Goal: Information Seeking & Learning: Learn about a topic

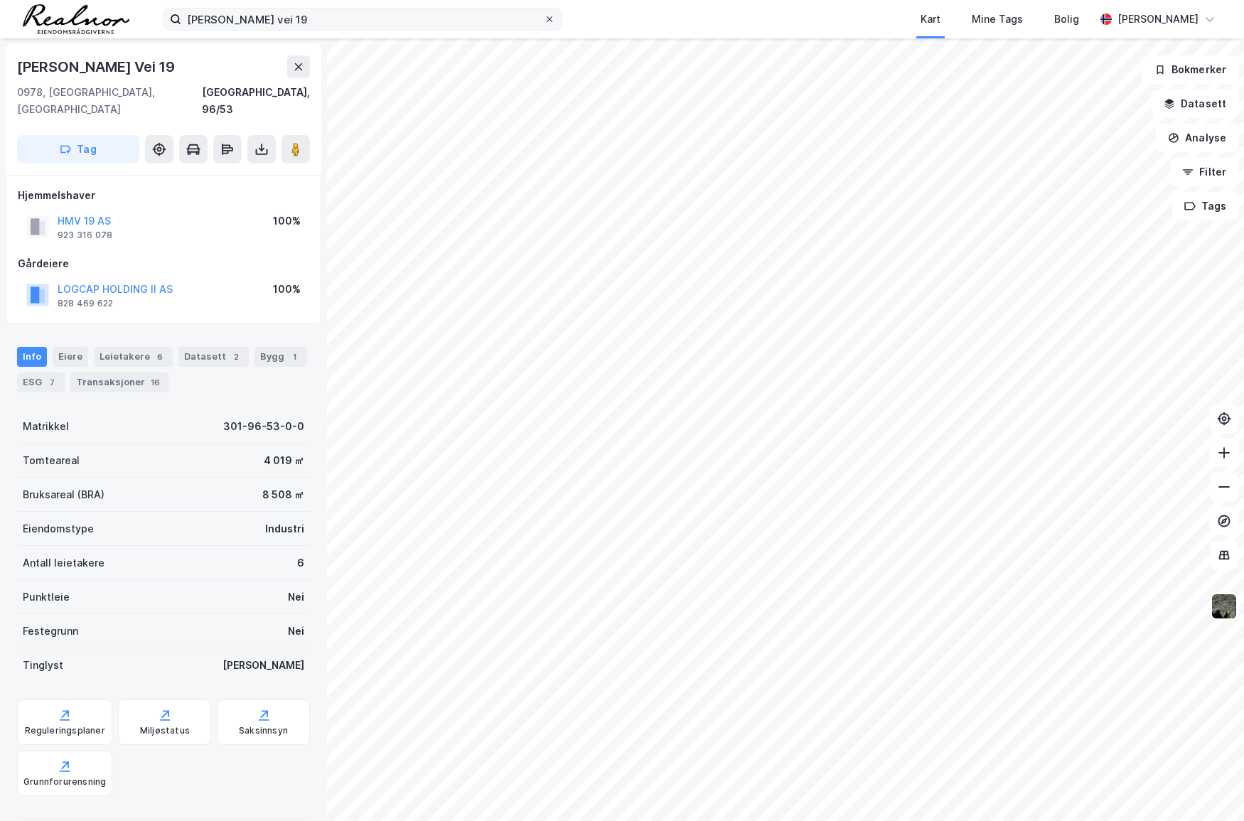
click at [550, 16] on icon at bounding box center [549, 19] width 9 height 9
click at [544, 16] on input "[PERSON_NAME] vei 19" at bounding box center [362, 19] width 363 height 21
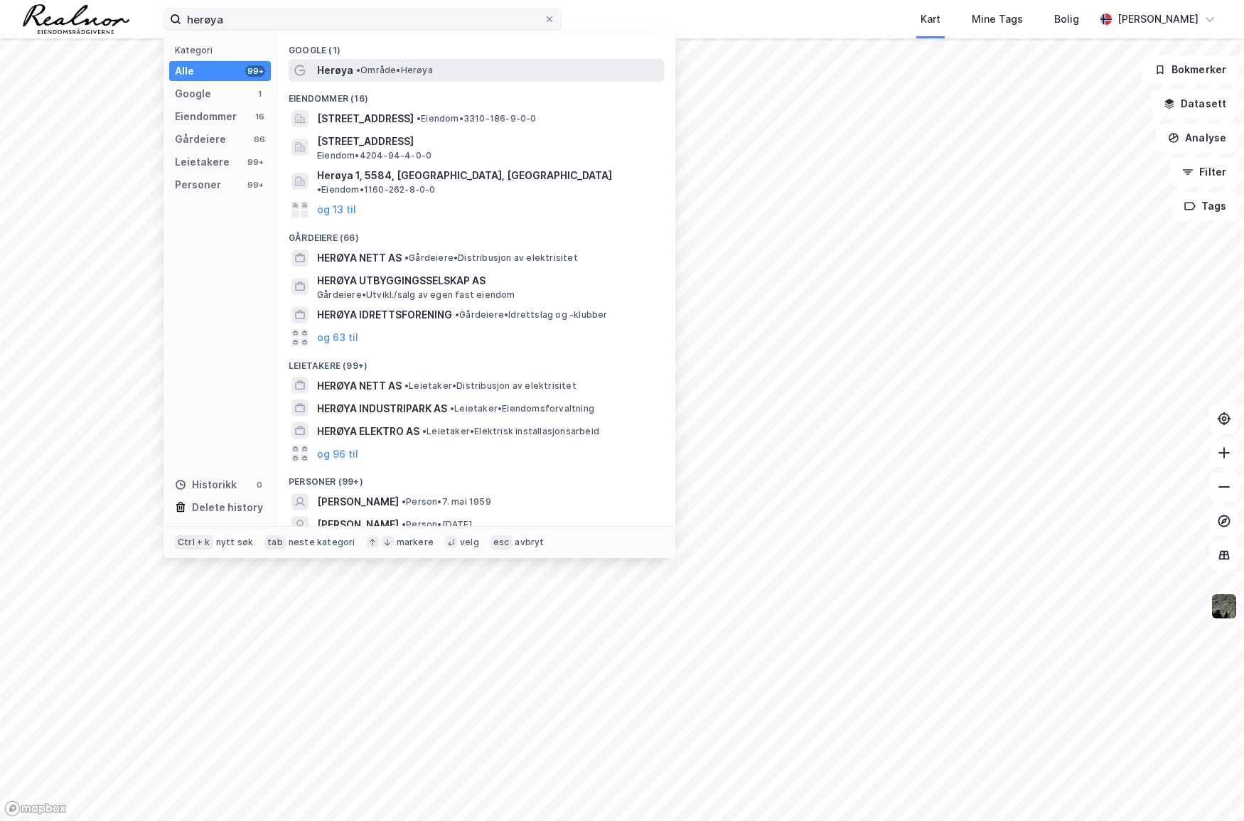
click at [387, 68] on span "• Område • [GEOGRAPHIC_DATA]" at bounding box center [394, 70] width 77 height 11
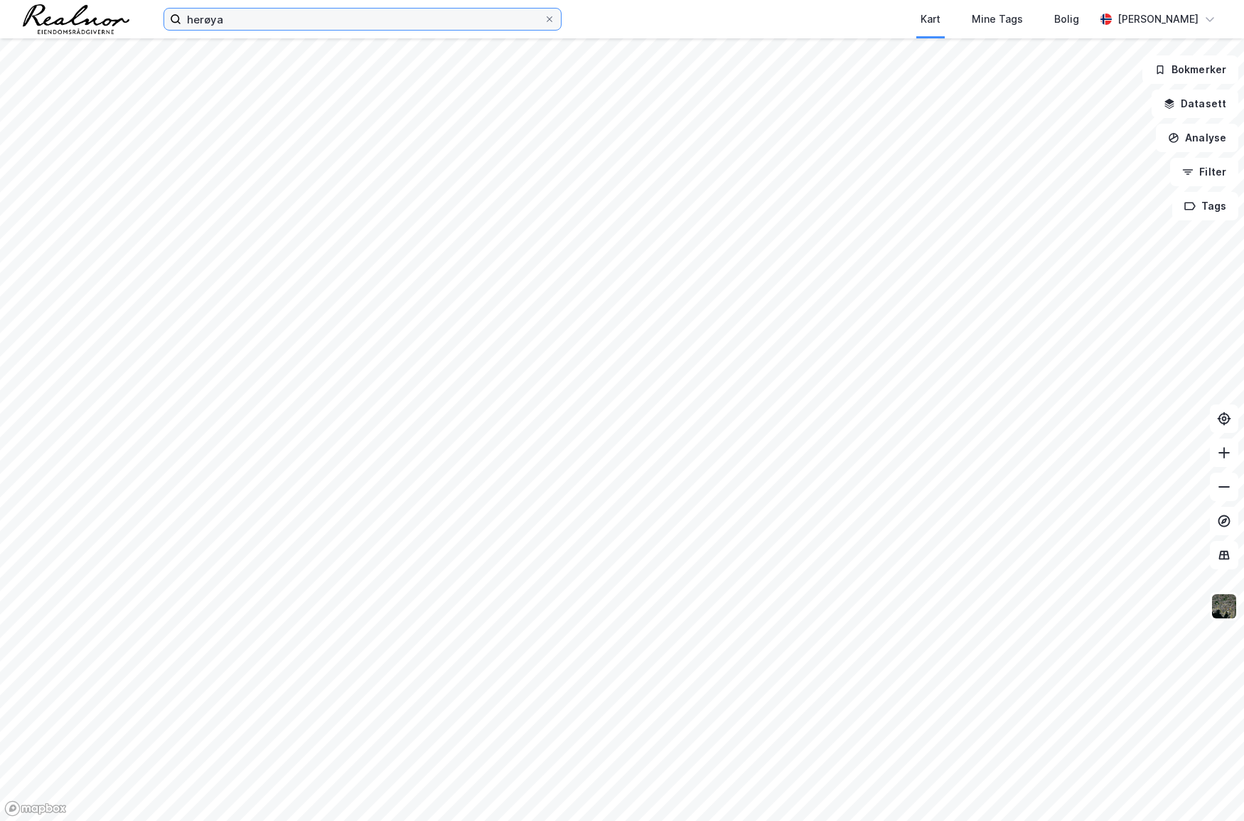
click at [267, 27] on input "herøya" at bounding box center [362, 19] width 363 height 21
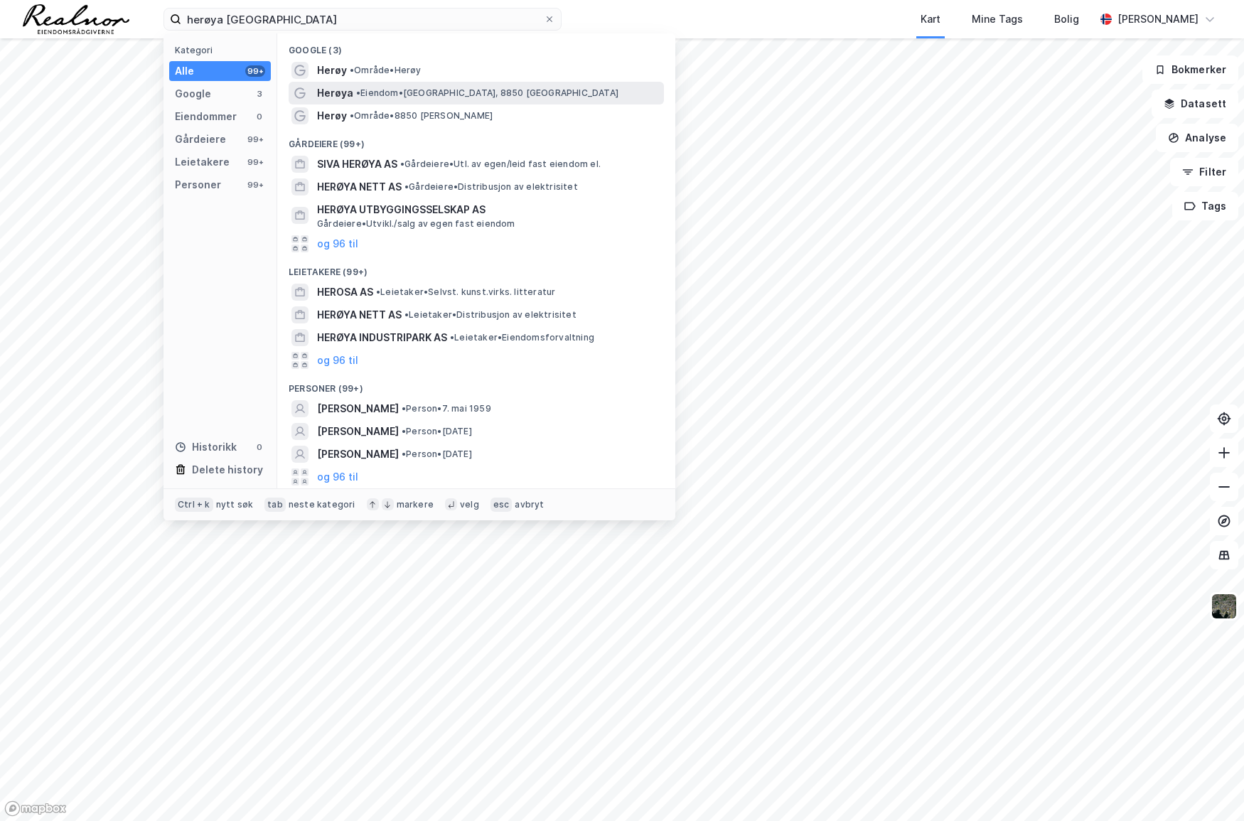
click at [370, 86] on div "Herøya • Eiendom • [GEOGRAPHIC_DATA], [GEOGRAPHIC_DATA][PERSON_NAME]" at bounding box center [489, 93] width 344 height 17
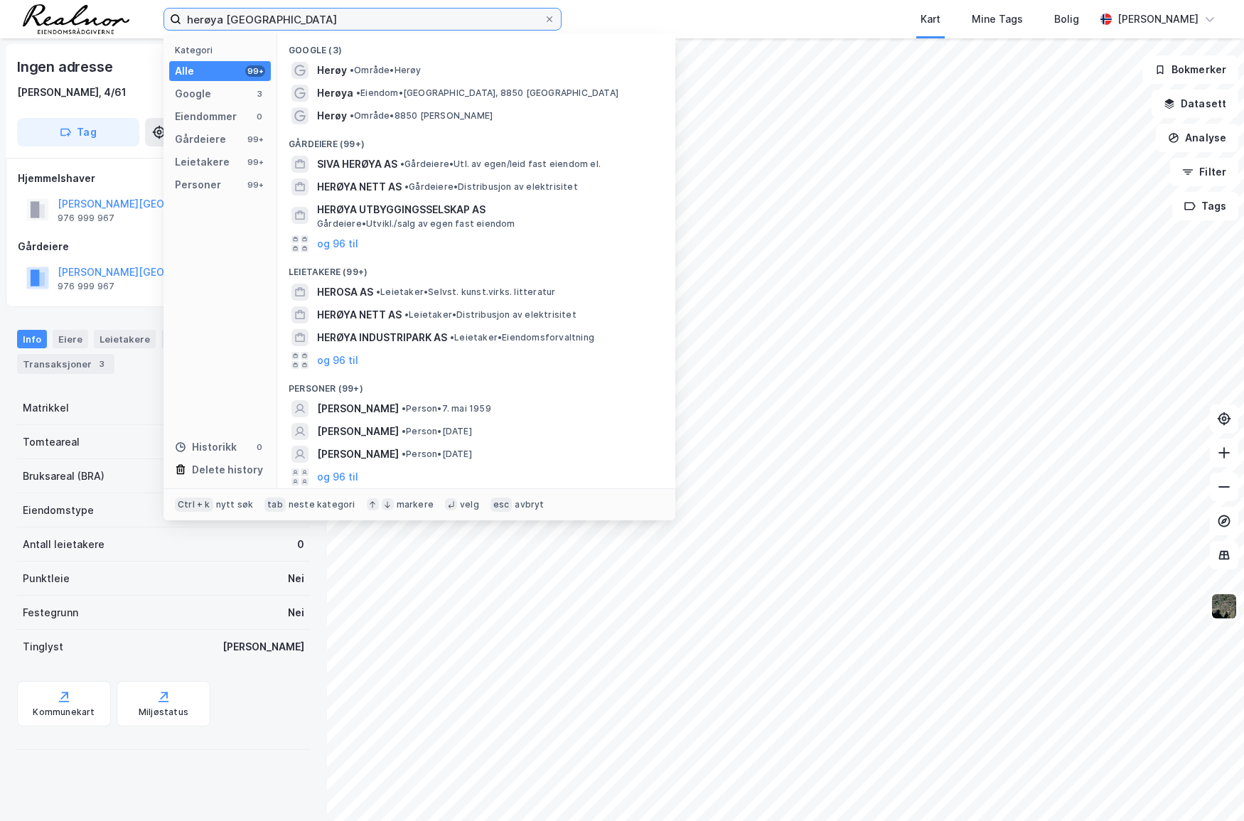
drag, startPoint x: 281, startPoint y: 16, endPoint x: 159, endPoint y: 23, distance: 121.8
click at [159, 23] on div "herøya nordland Kategori Alle 99+ Google 3 Eiendommer 0 Gårdeiere 99+ Leietaker…" at bounding box center [622, 19] width 1244 height 38
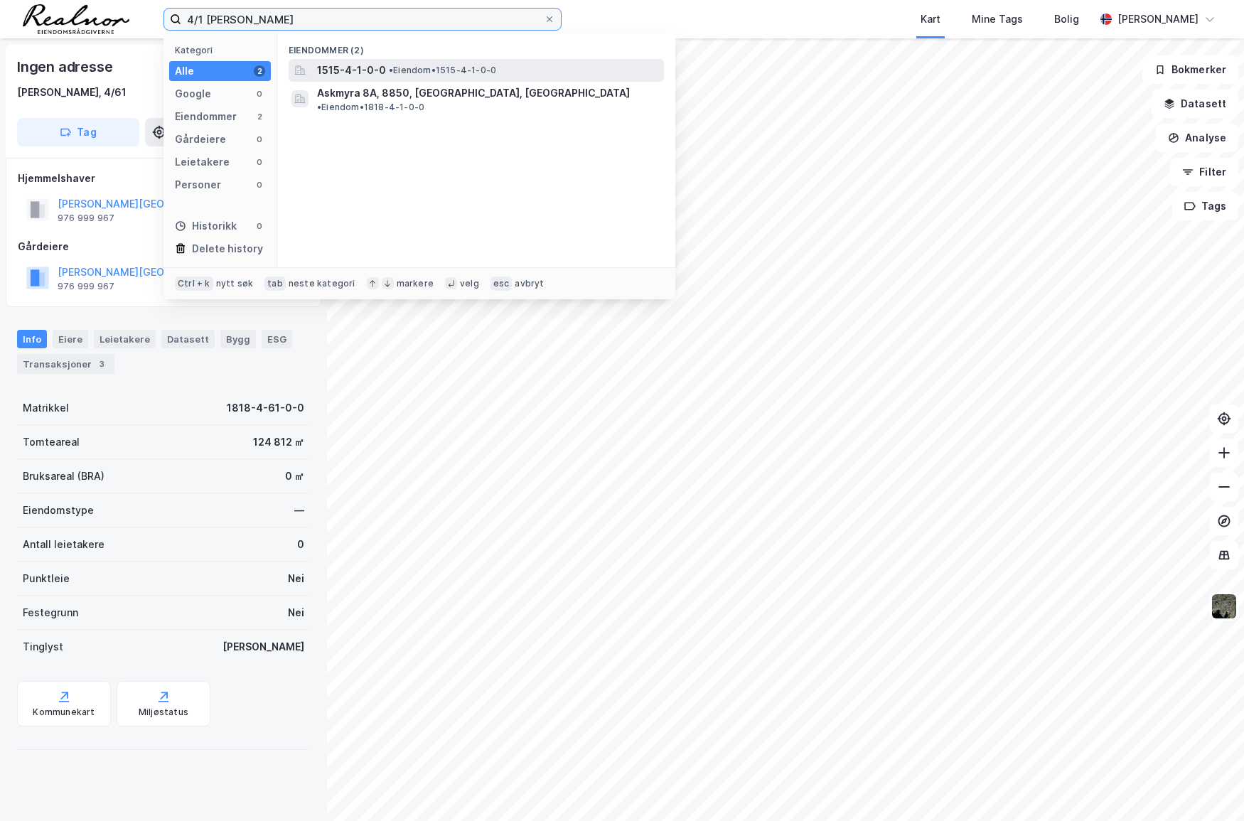
type input "4/1 [PERSON_NAME]"
click at [446, 70] on span "• Eiendom • 1515-4-1-0-0" at bounding box center [442, 70] width 107 height 11
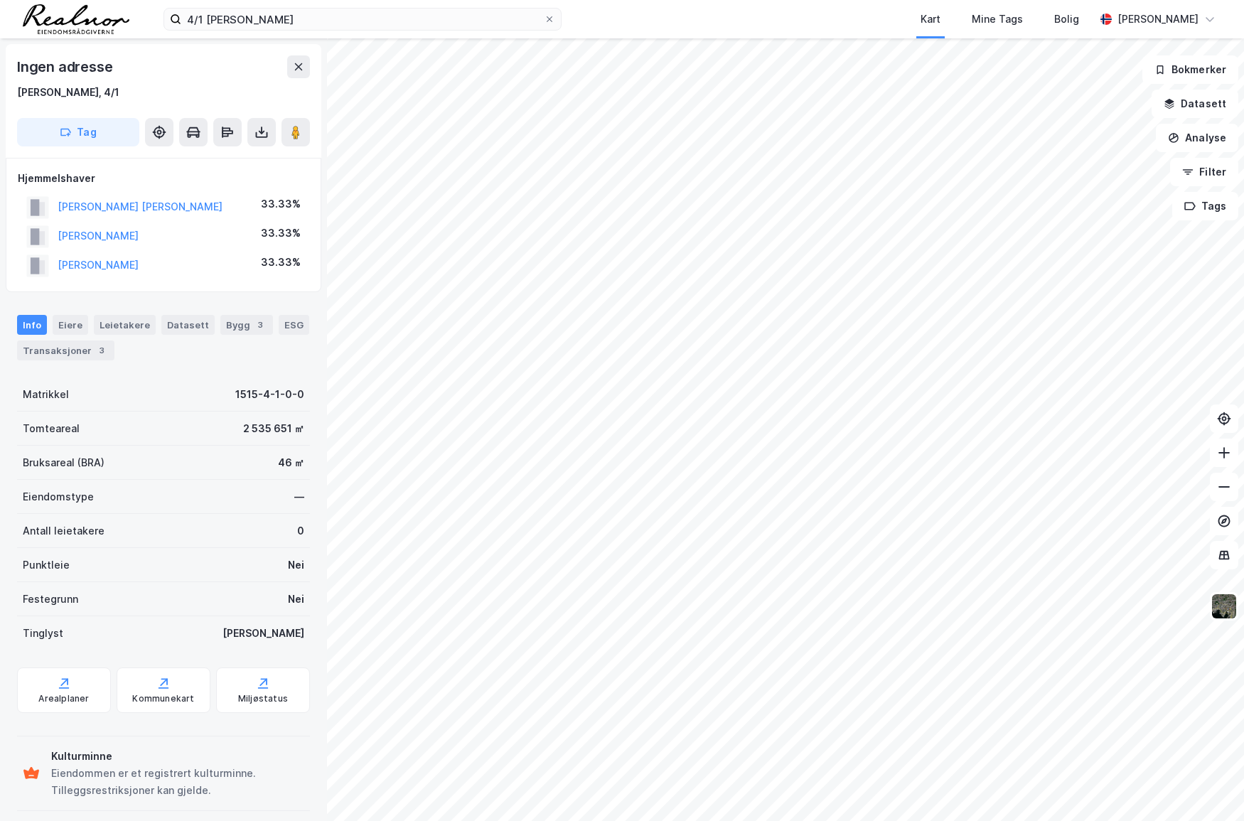
scroll to position [6, 0]
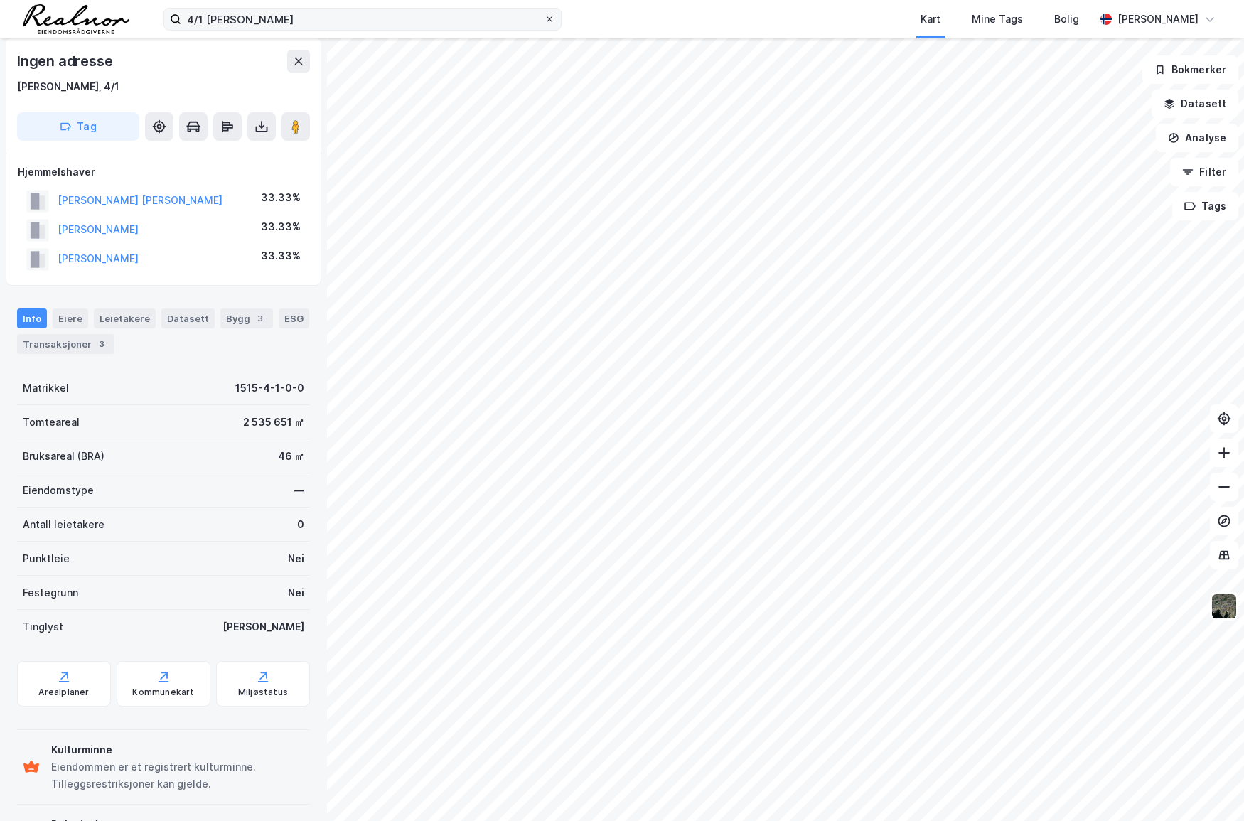
click at [547, 22] on icon at bounding box center [549, 19] width 9 height 9
click at [544, 22] on input "4/1 [PERSON_NAME]" at bounding box center [362, 19] width 363 height 21
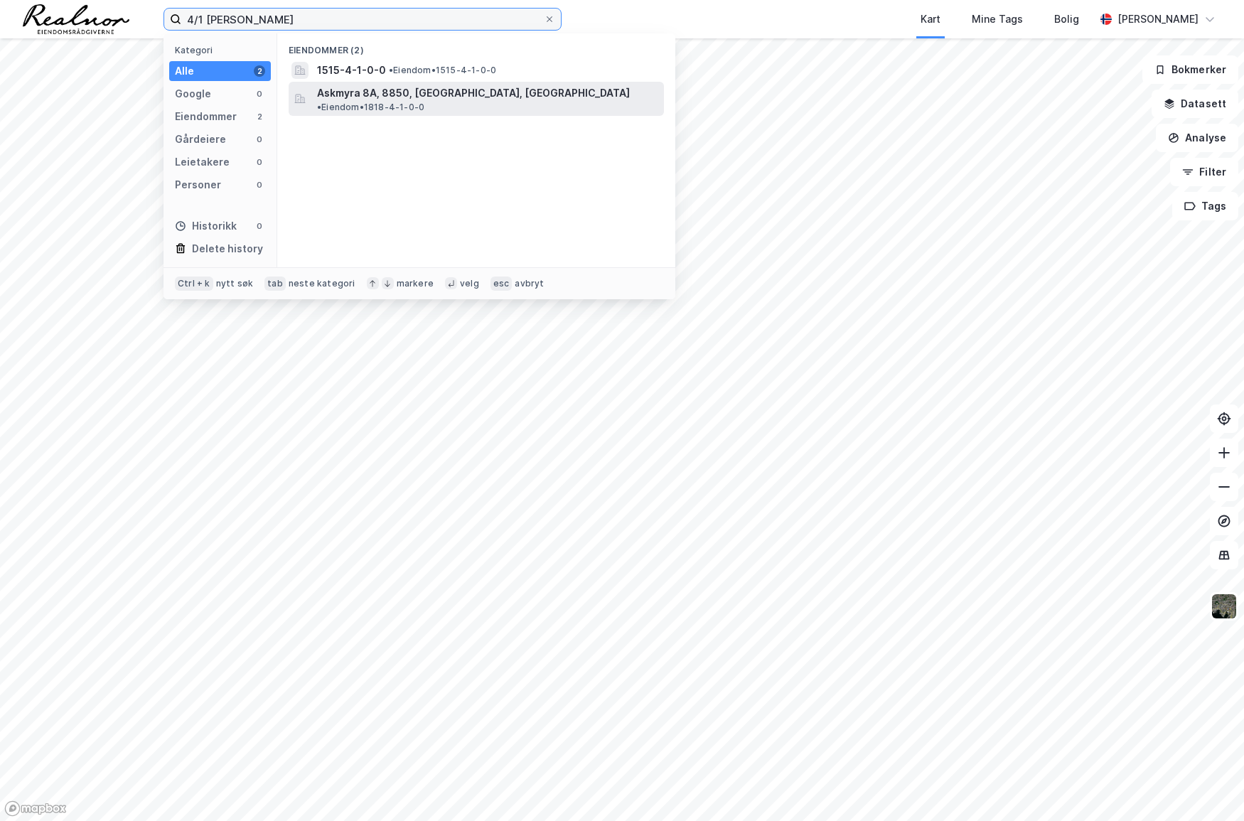
type input "4/1 [PERSON_NAME]"
click at [448, 92] on span "Askmyra 8A, 8850, [GEOGRAPHIC_DATA], [GEOGRAPHIC_DATA]" at bounding box center [473, 93] width 313 height 17
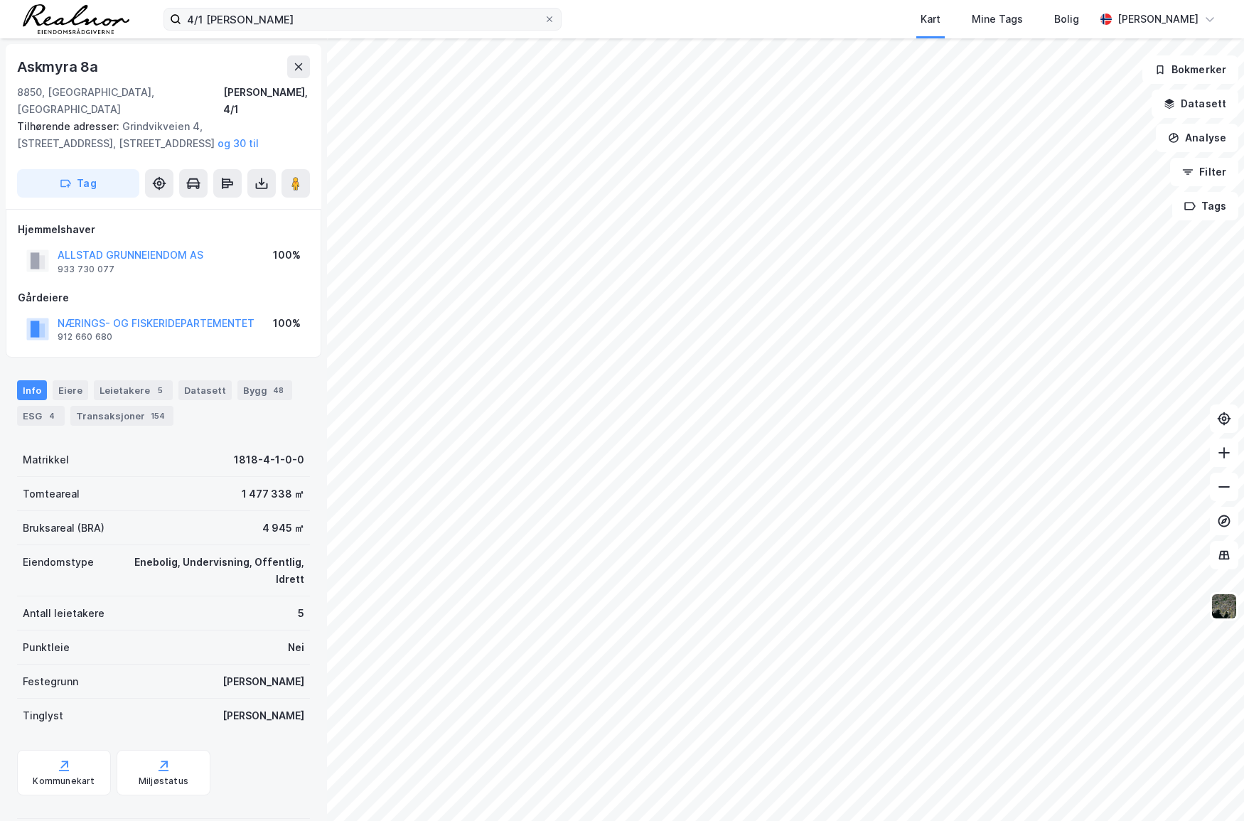
scroll to position [6, 0]
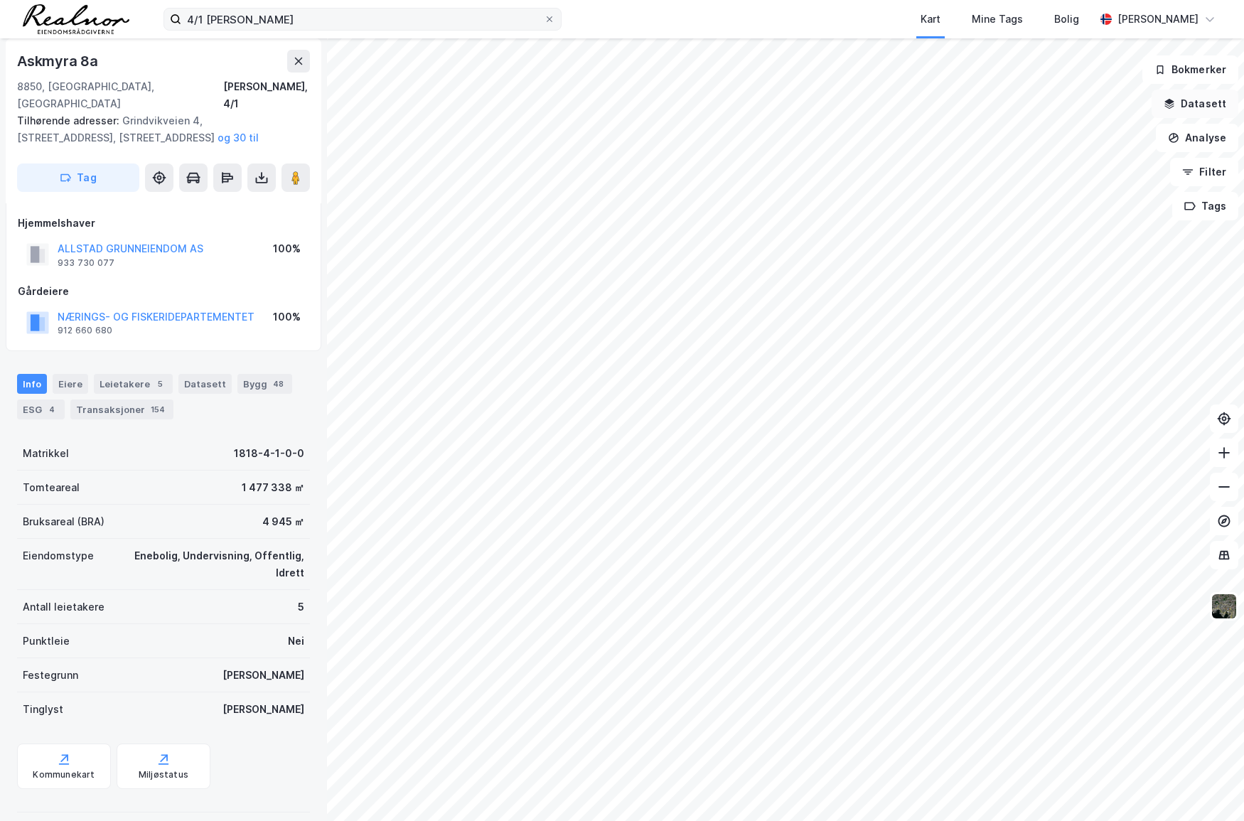
click at [1202, 110] on button "Datasett" at bounding box center [1195, 104] width 87 height 28
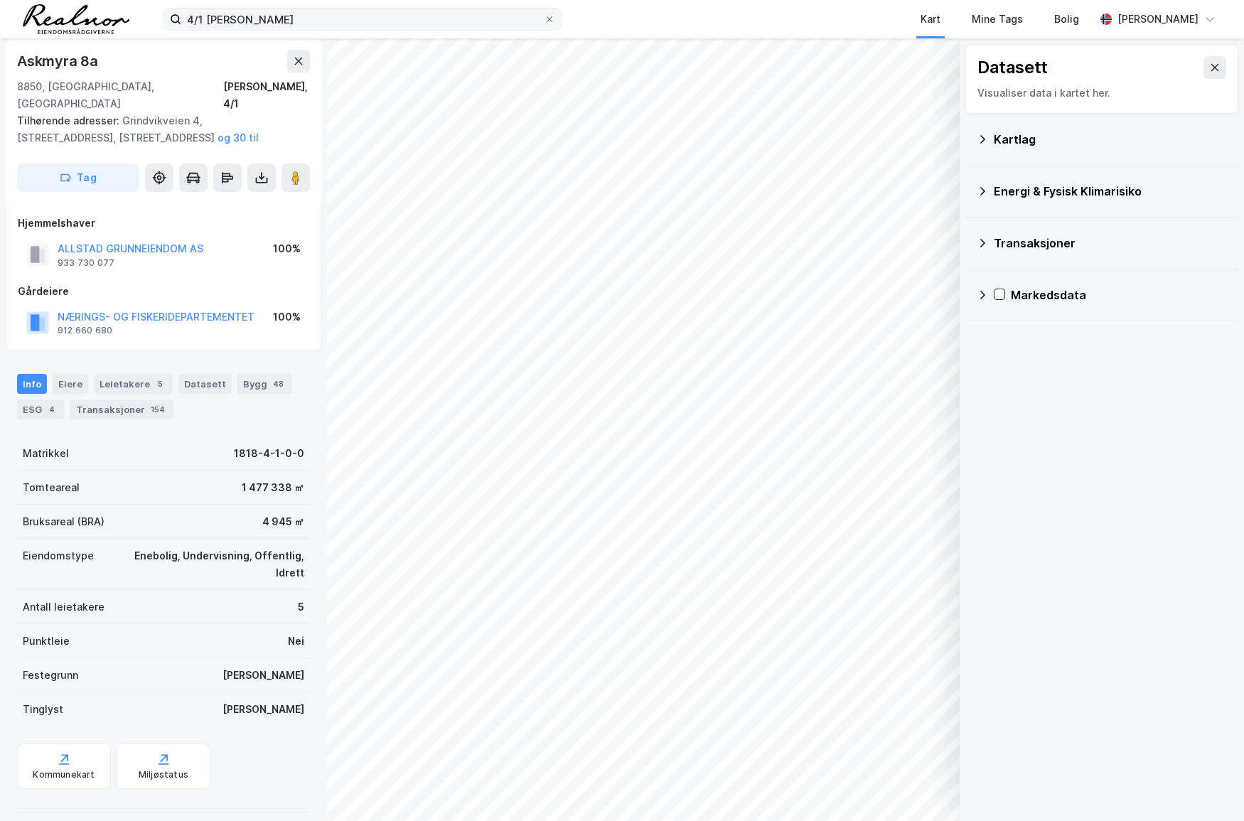
click at [1106, 123] on div "Kartlag" at bounding box center [1102, 139] width 250 height 34
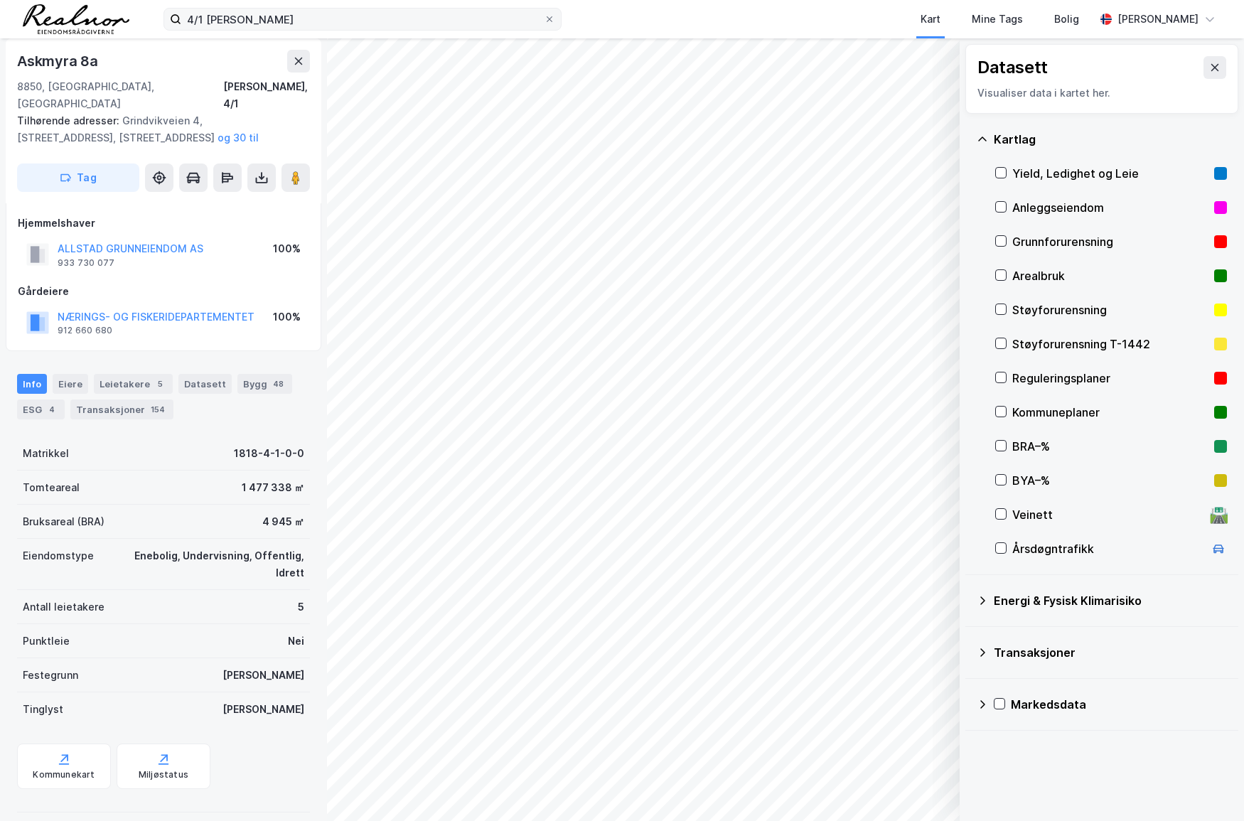
click at [1074, 381] on div "Reguleringsplaner" at bounding box center [1110, 378] width 196 height 17
click at [1211, 64] on icon at bounding box center [1215, 67] width 8 height 7
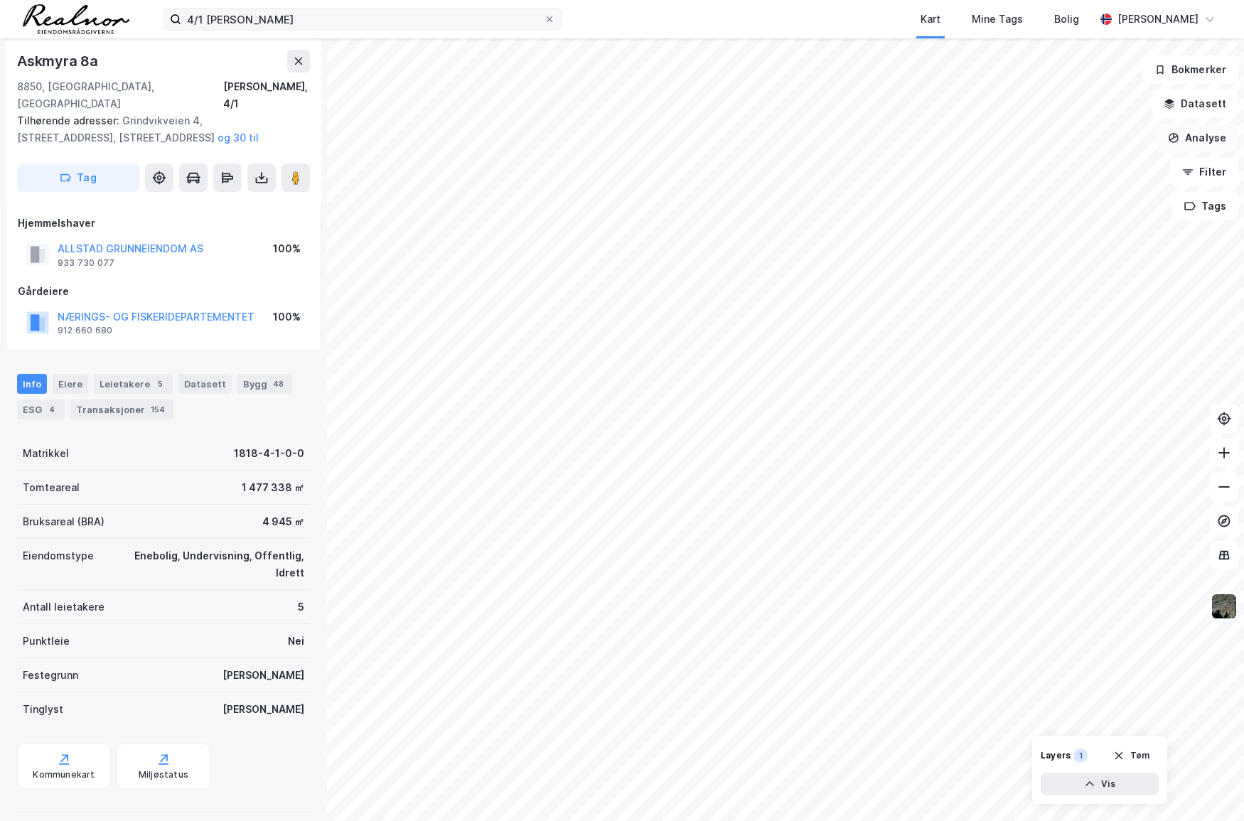
click at [1202, 129] on button "Analyse" at bounding box center [1197, 138] width 82 height 28
click at [1082, 165] on div "Tegn område" at bounding box center [1074, 168] width 124 height 12
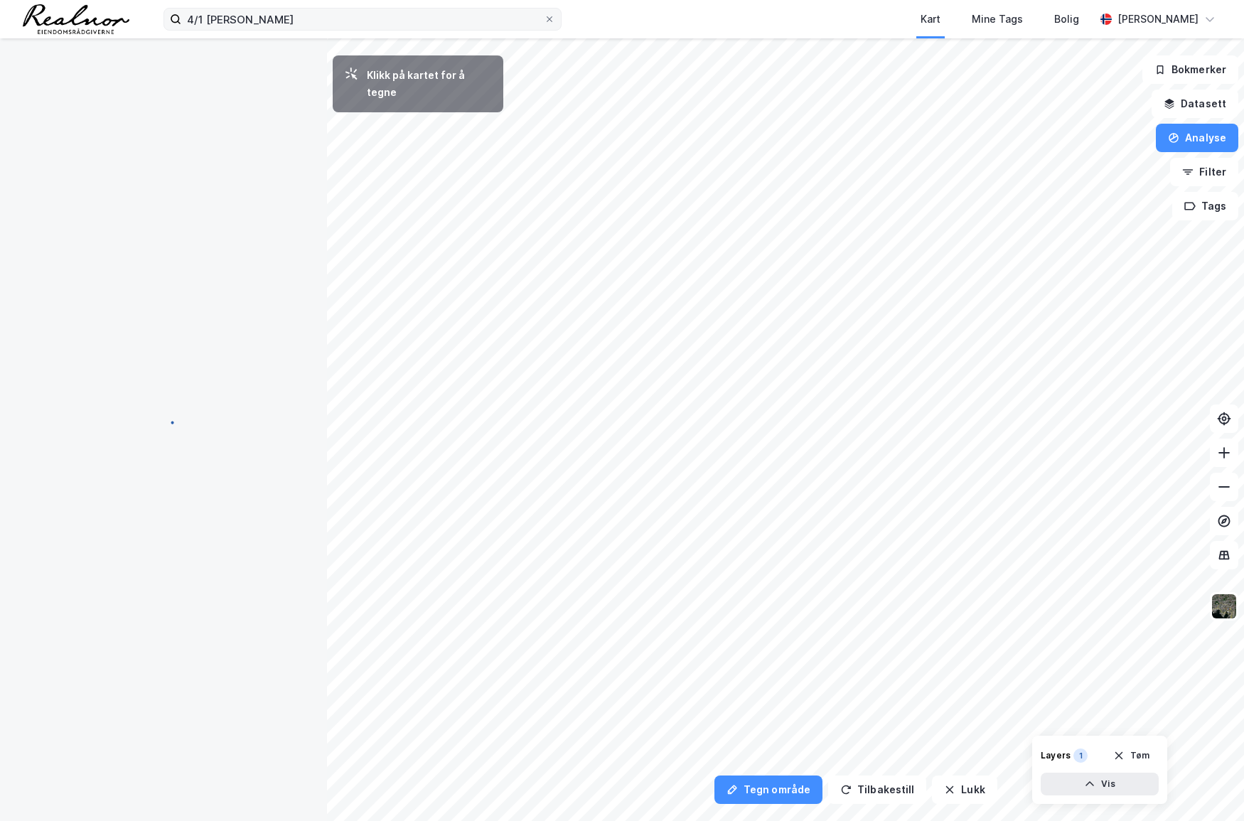
scroll to position [0, 0]
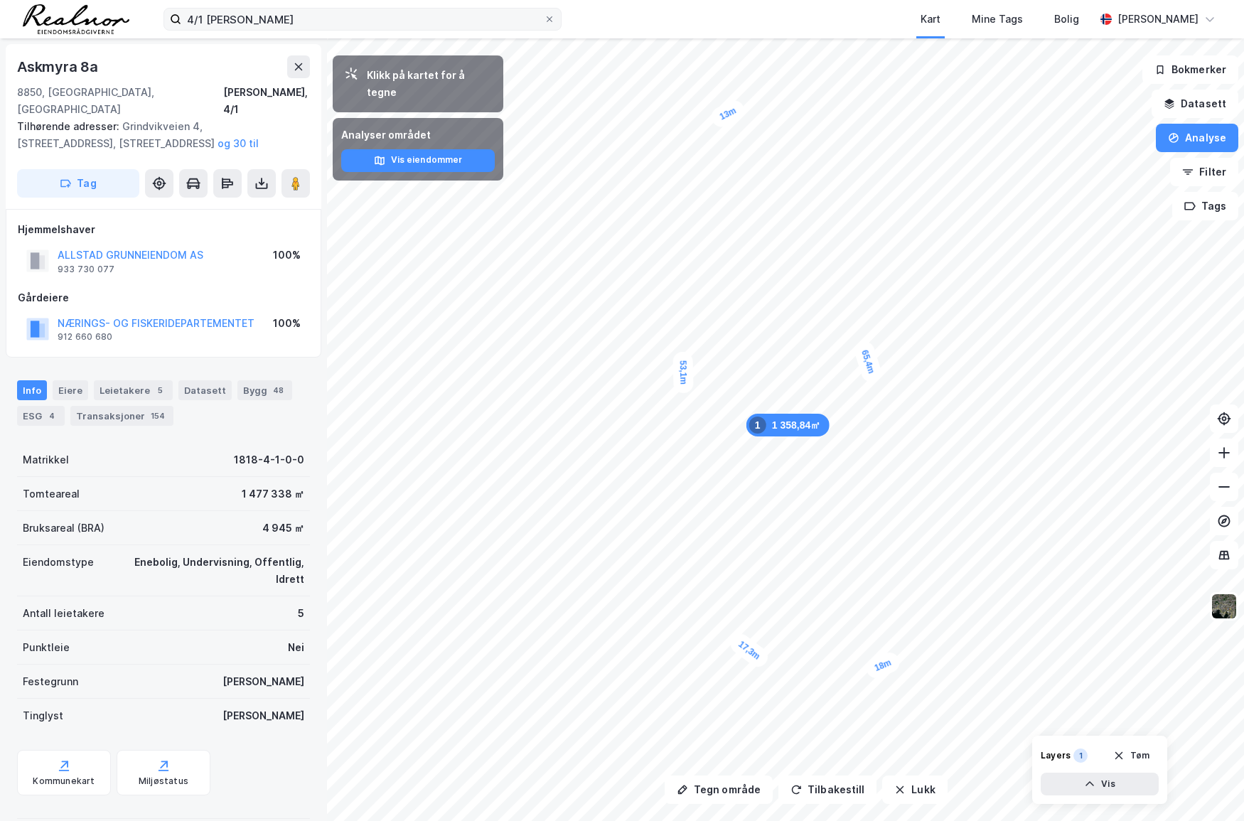
drag, startPoint x: 628, startPoint y: 373, endPoint x: 675, endPoint y: 373, distance: 46.2
click at [675, 373] on div "53,1m" at bounding box center [683, 373] width 21 height 42
click at [250, 793] on div "Matrikkel 1818-4-1-0-0 Tomteareal 1 477 338 ㎡ Bruksareal (BRA) 4 945 ㎡ Eiendoms…" at bounding box center [163, 671] width 293 height 456
click at [838, 796] on button "Tilbakestill" at bounding box center [828, 790] width 98 height 28
click at [847, 788] on button "Tilbakestill" at bounding box center [828, 790] width 98 height 28
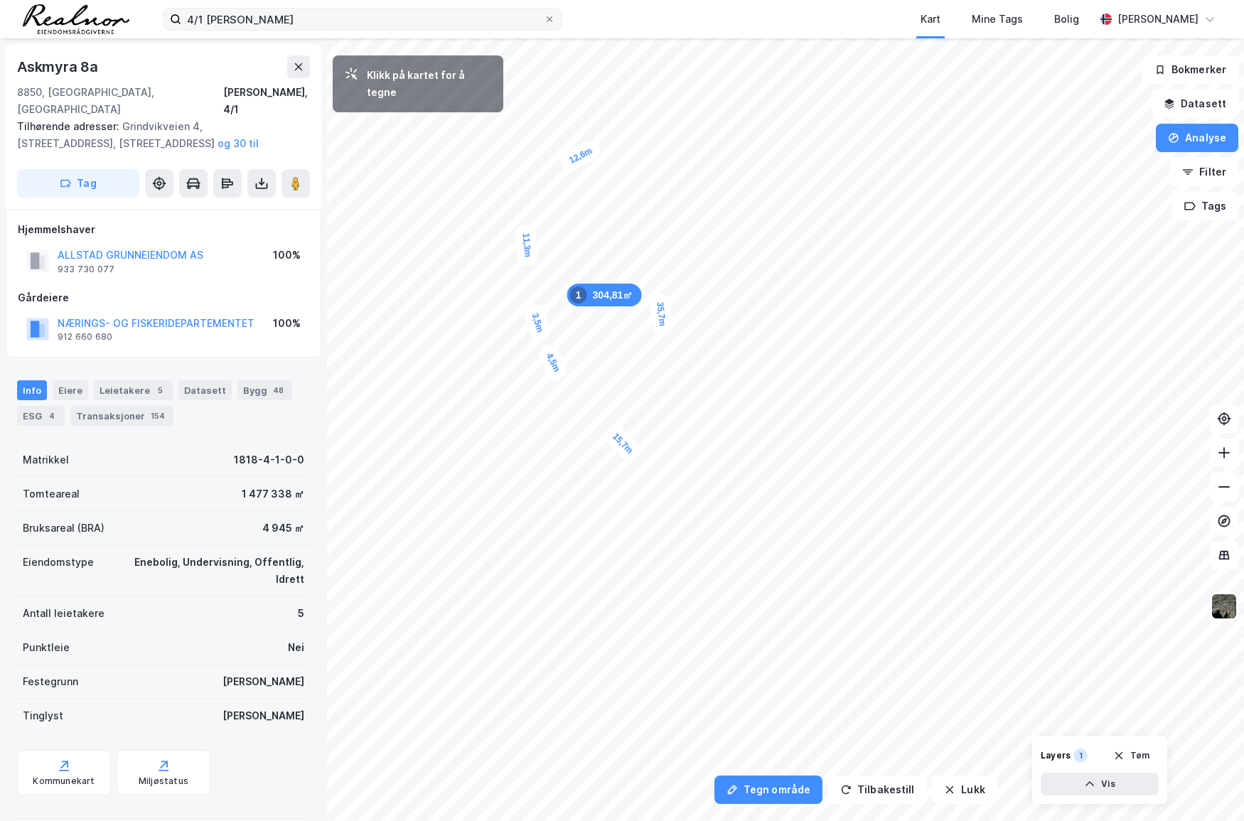
click at [533, 305] on div "3,5m" at bounding box center [538, 322] width 30 height 41
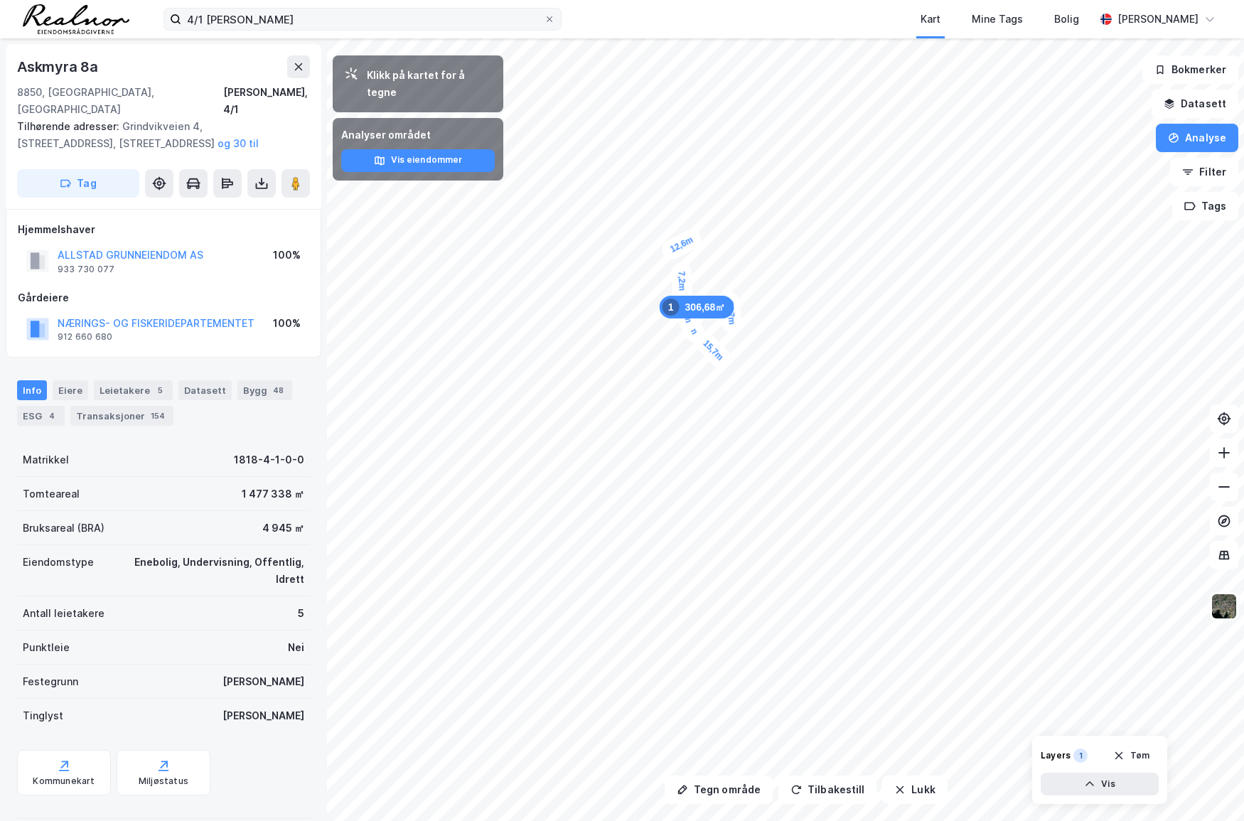
drag, startPoint x: 258, startPoint y: 792, endPoint x: 271, endPoint y: 792, distance: 12.8
click at [258, 792] on div "Matrikkel 1818-4-1-0-0 Tomteareal 1 477 338 ㎡ Bruksareal (BRA) 4 945 ㎡ Eiendoms…" at bounding box center [163, 671] width 293 height 456
click at [894, 787] on icon "button" at bounding box center [899, 789] width 11 height 11
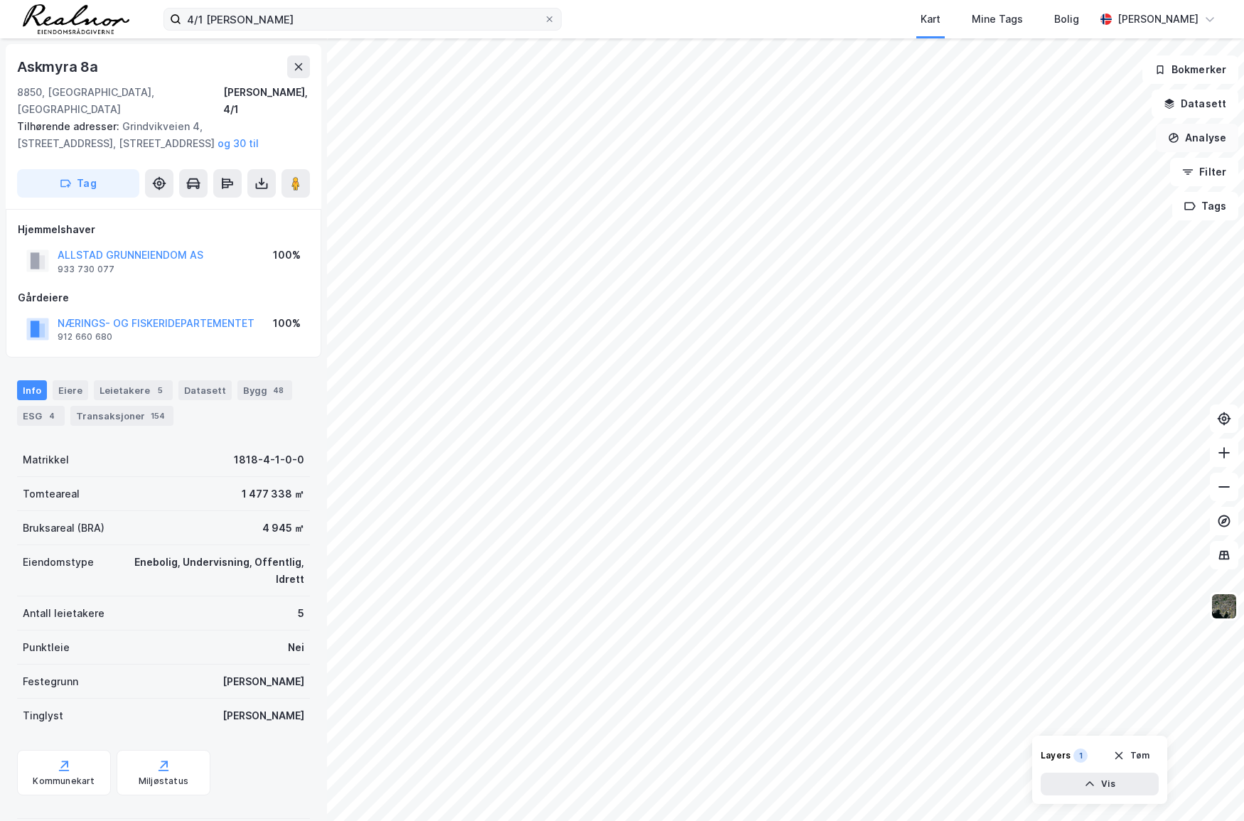
click at [1202, 138] on button "Analyse" at bounding box center [1197, 138] width 82 height 28
click at [1084, 170] on div "Tegn område" at bounding box center [1074, 168] width 124 height 12
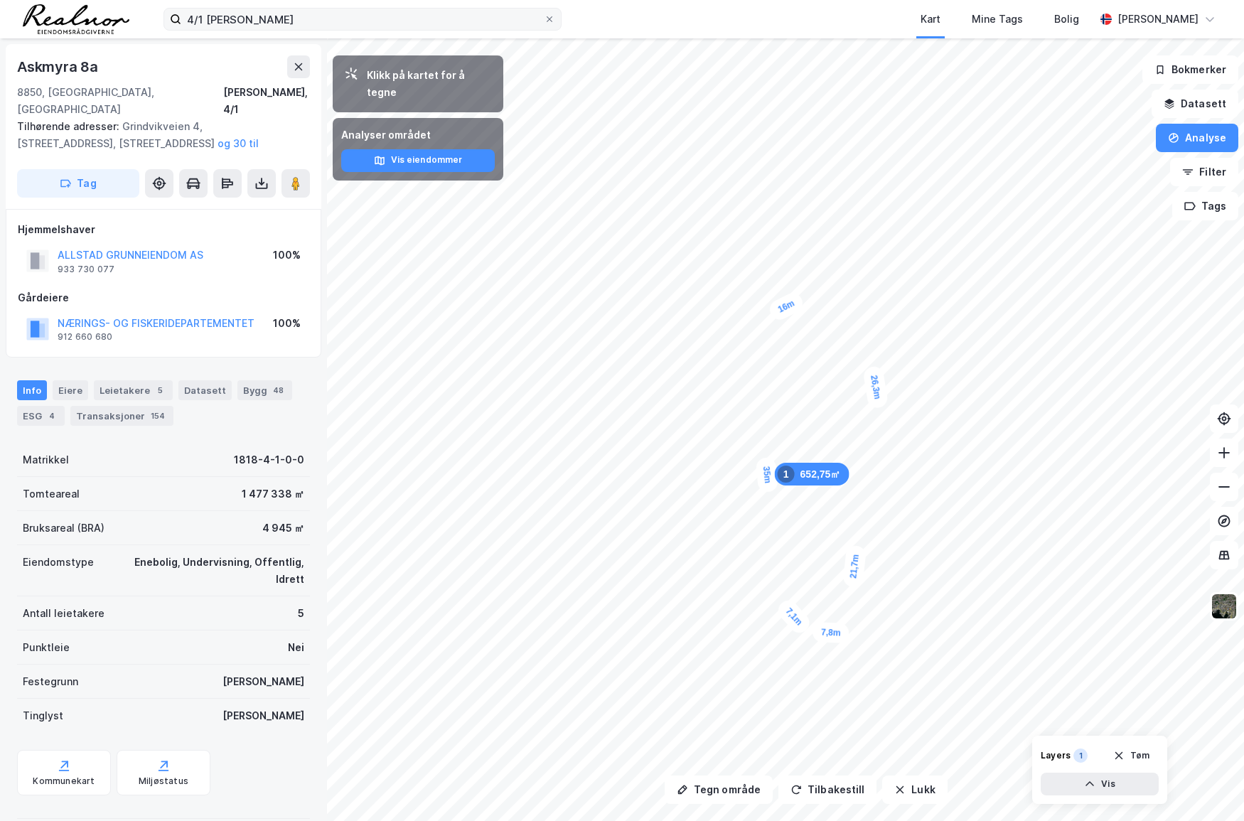
click at [254, 763] on div "Kommunekart Miljøstatus" at bounding box center [163, 773] width 293 height 46
click at [271, 750] on div "Kommunekart Miljøstatus" at bounding box center [163, 773] width 293 height 46
